Goal: Task Accomplishment & Management: Manage account settings

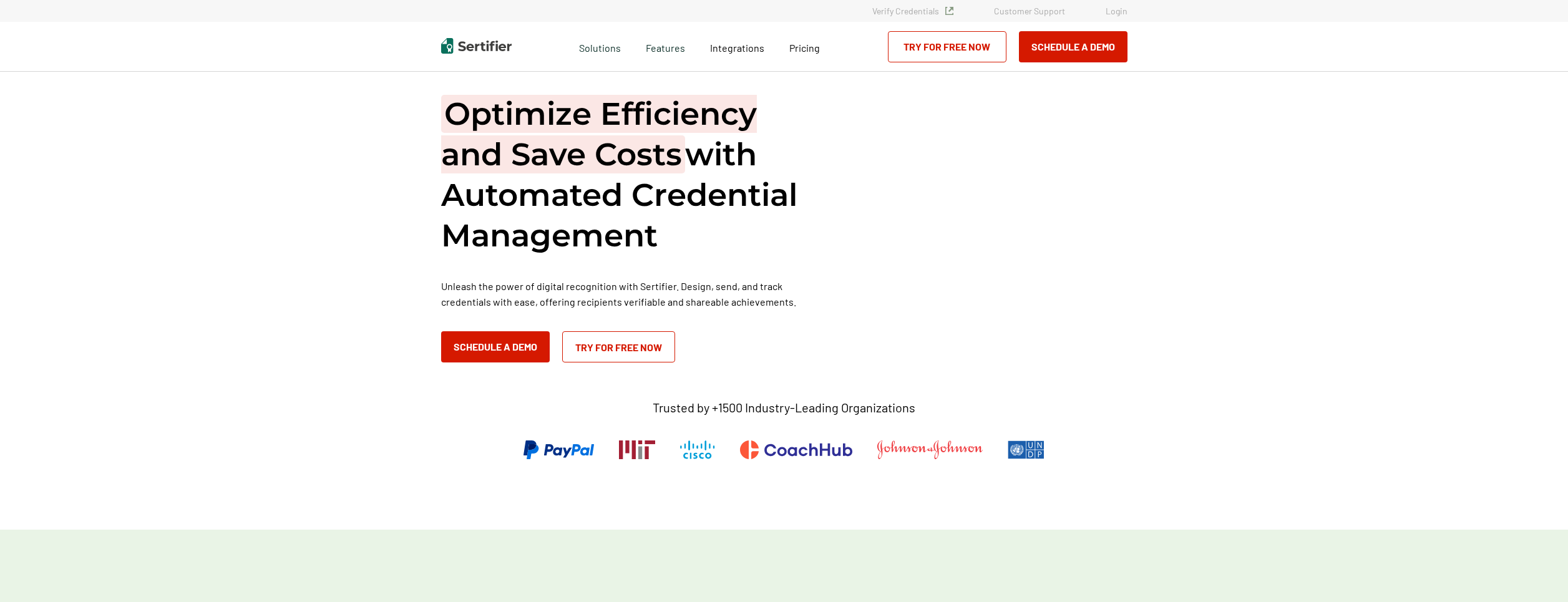
click at [1116, 11] on link "Login" at bounding box center [1116, 11] width 22 height 11
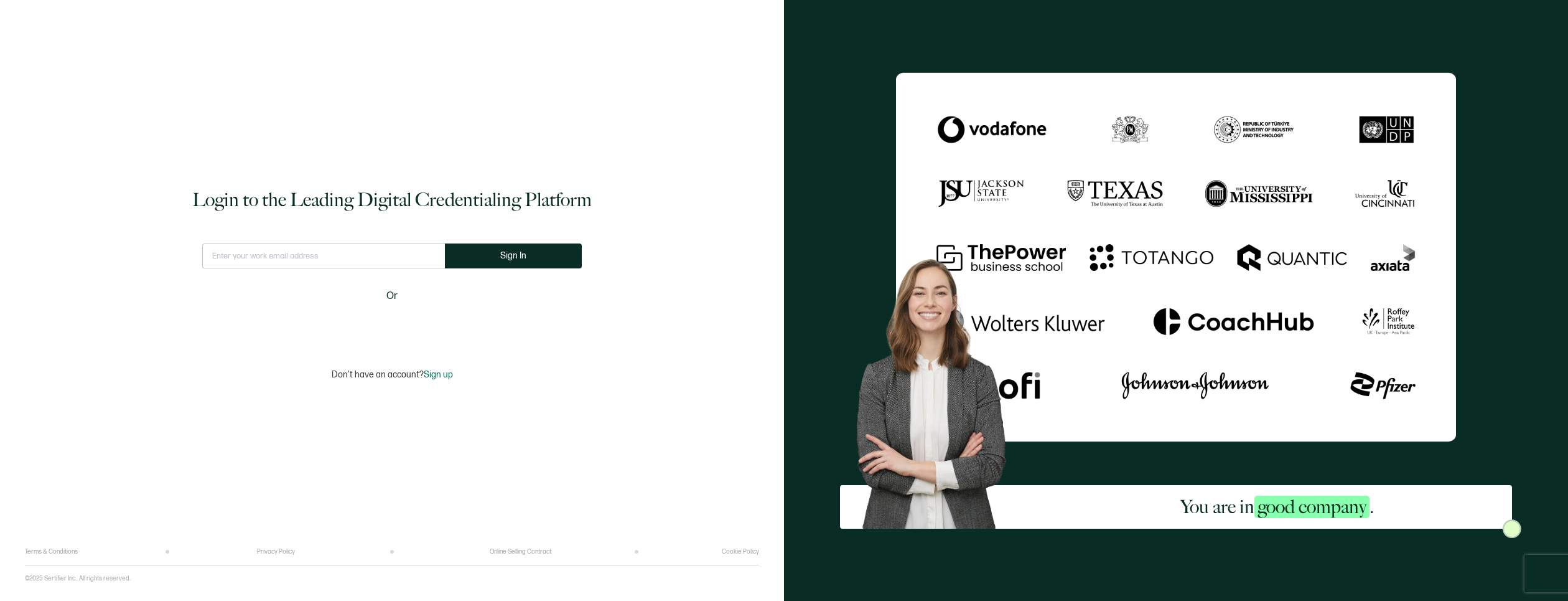
click at [318, 261] on input "text" at bounding box center [323, 255] width 242 height 25
type input "blassa@iia.us"
click at [505, 251] on span "Sign In" at bounding box center [518, 255] width 26 height 9
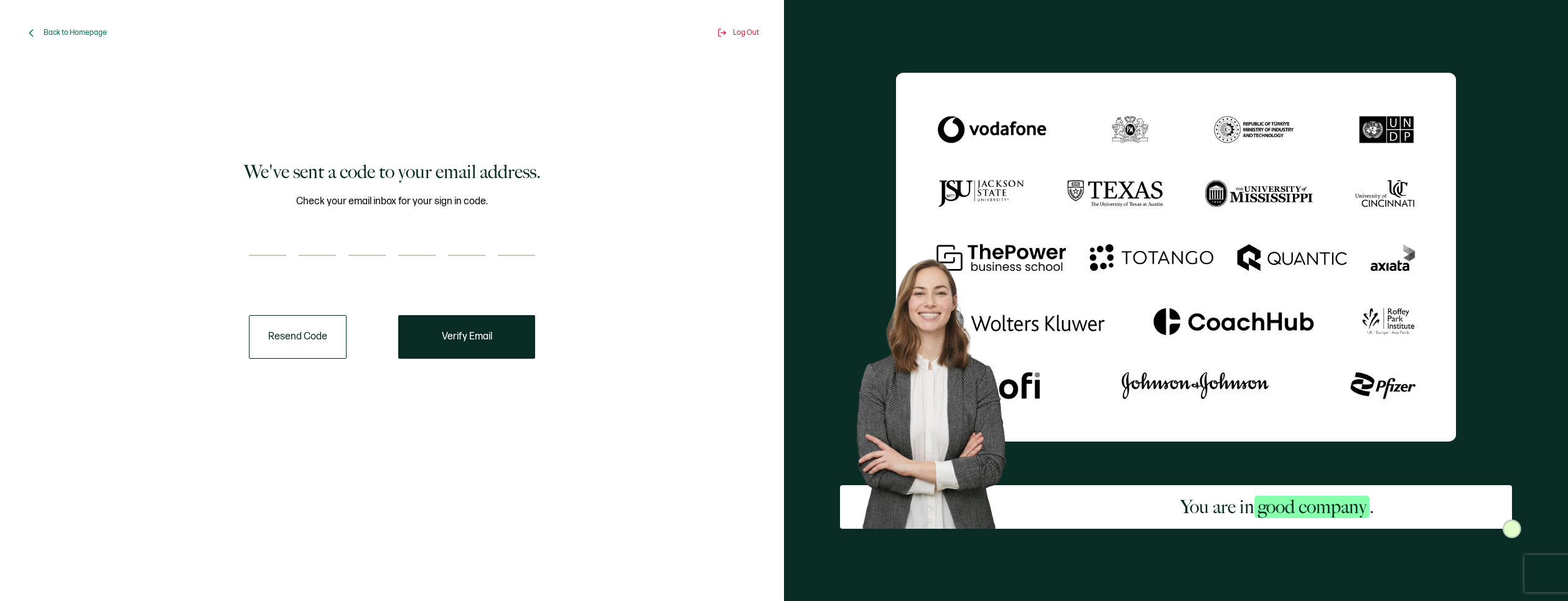
click at [270, 236] on input "number" at bounding box center [268, 243] width 37 height 25
type input "7"
type input "9"
type input "6"
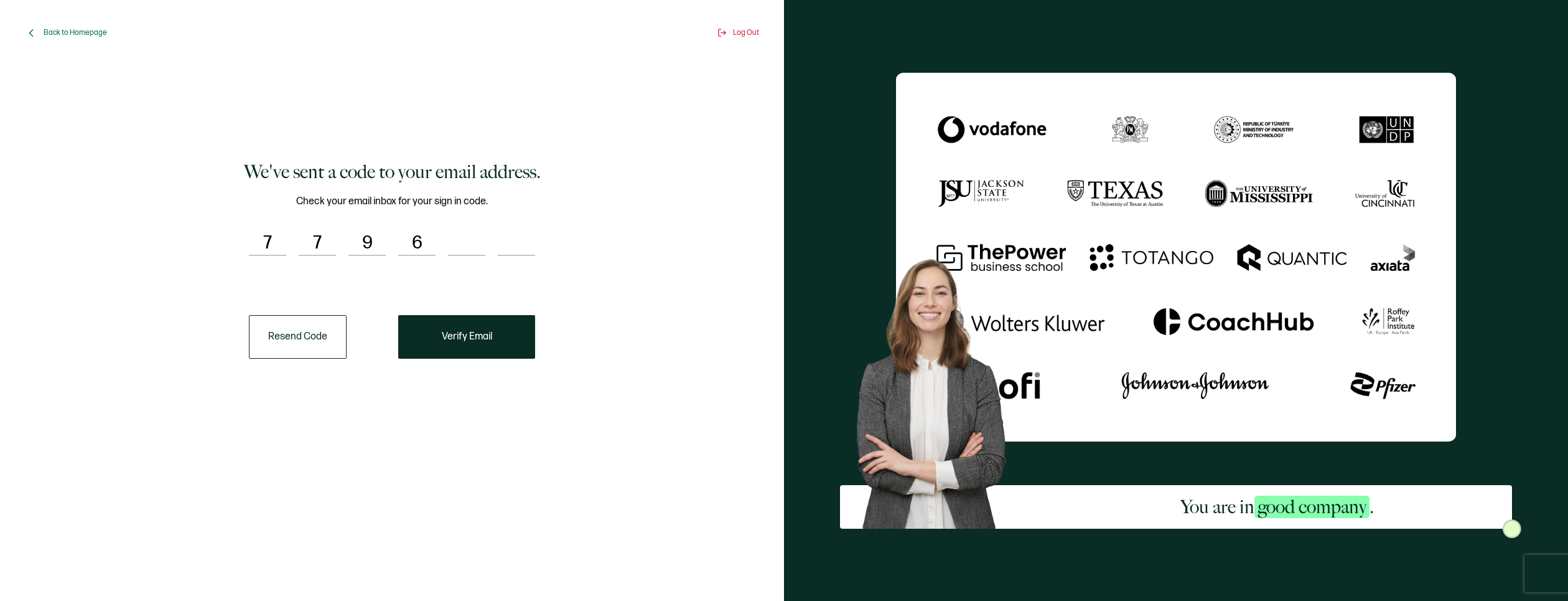
type input "2"
type input "0"
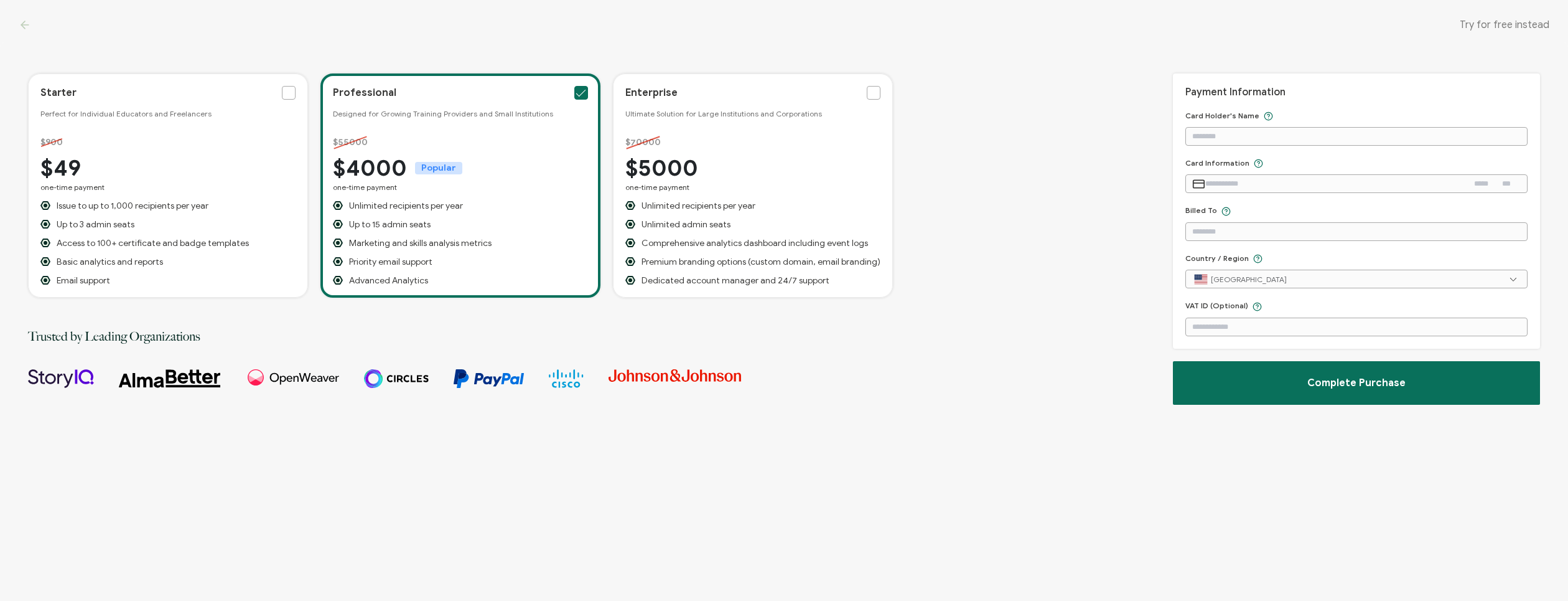
click at [29, 26] on icon at bounding box center [24, 25] width 13 height 13
